Goal: Task Accomplishment & Management: Manage account settings

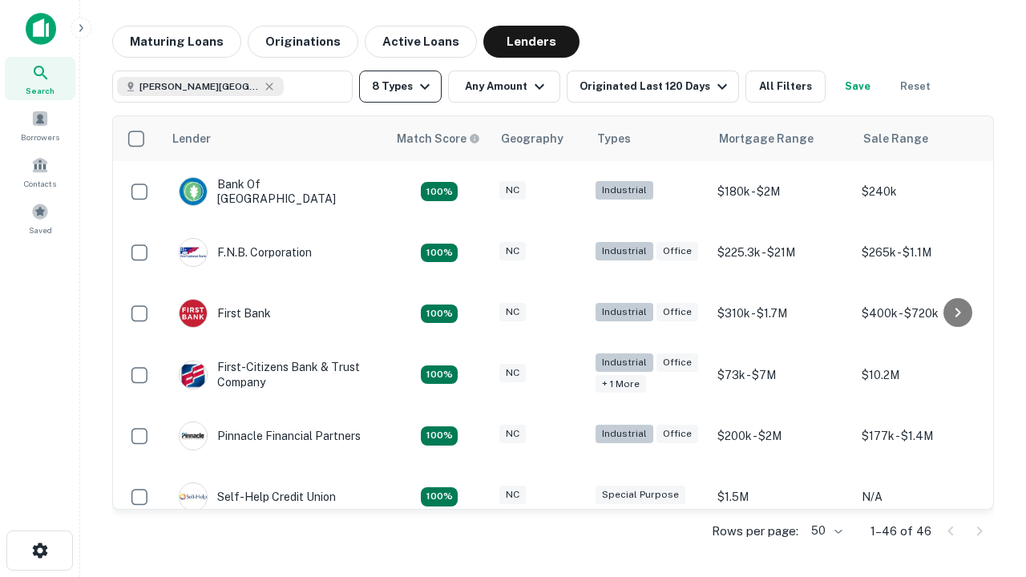
click at [400, 87] on button "8 Types" at bounding box center [400, 87] width 83 height 32
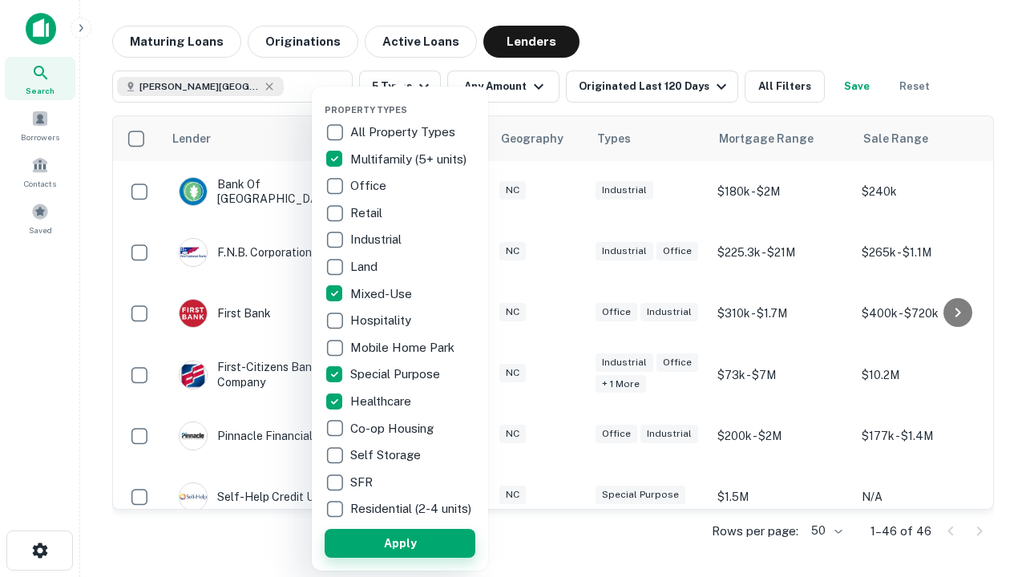
click at [400, 543] on button "Apply" at bounding box center [400, 543] width 151 height 29
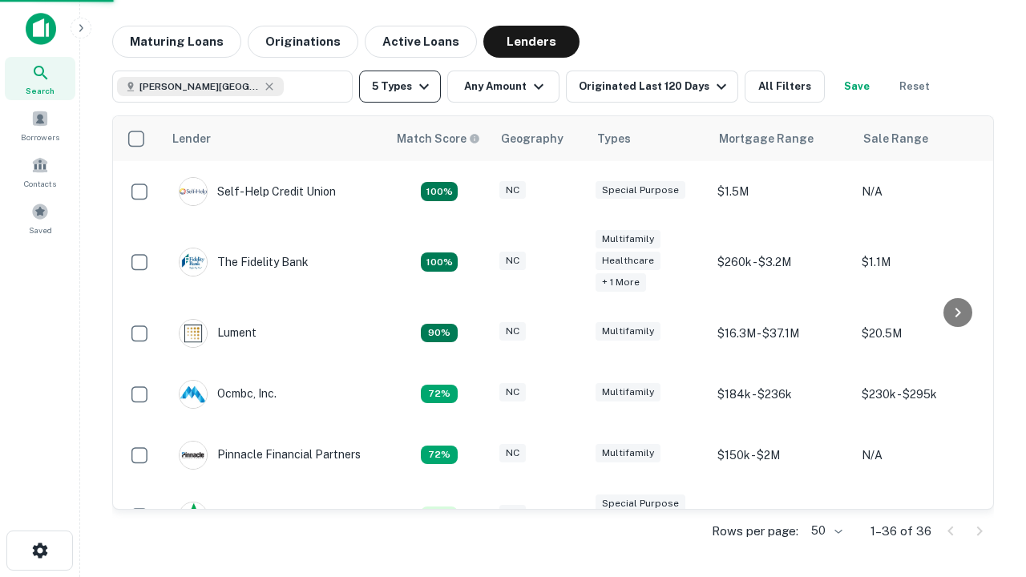
click at [400, 87] on button "5 Types" at bounding box center [400, 87] width 82 height 32
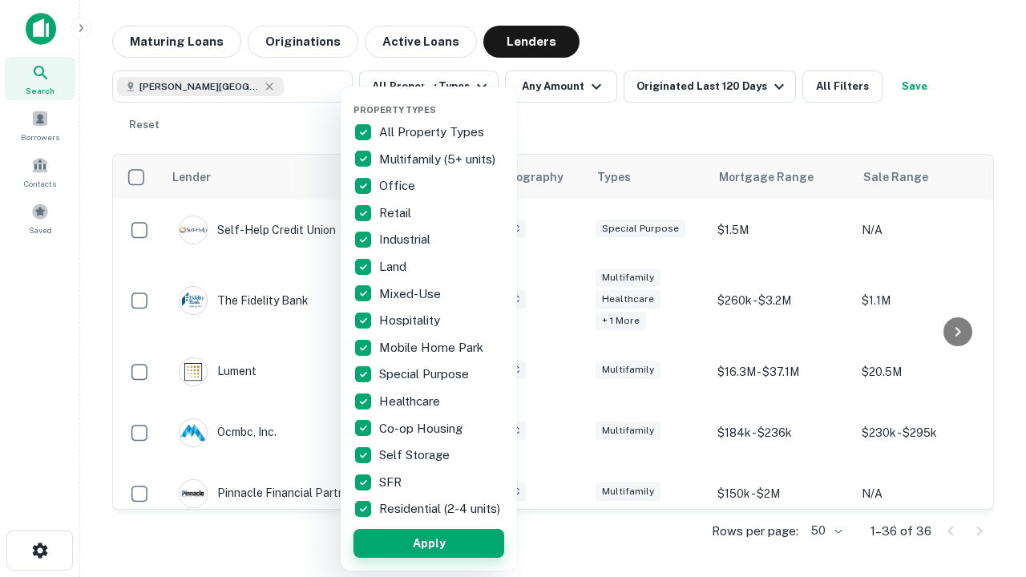
click at [429, 543] on button "Apply" at bounding box center [429, 543] width 151 height 29
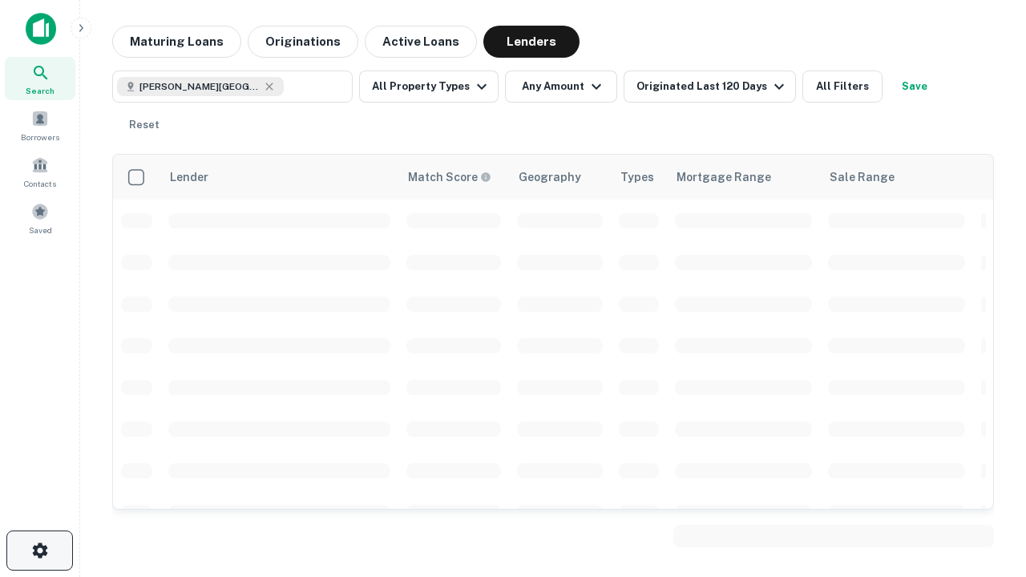
click at [39, 551] on icon "button" at bounding box center [39, 550] width 19 height 19
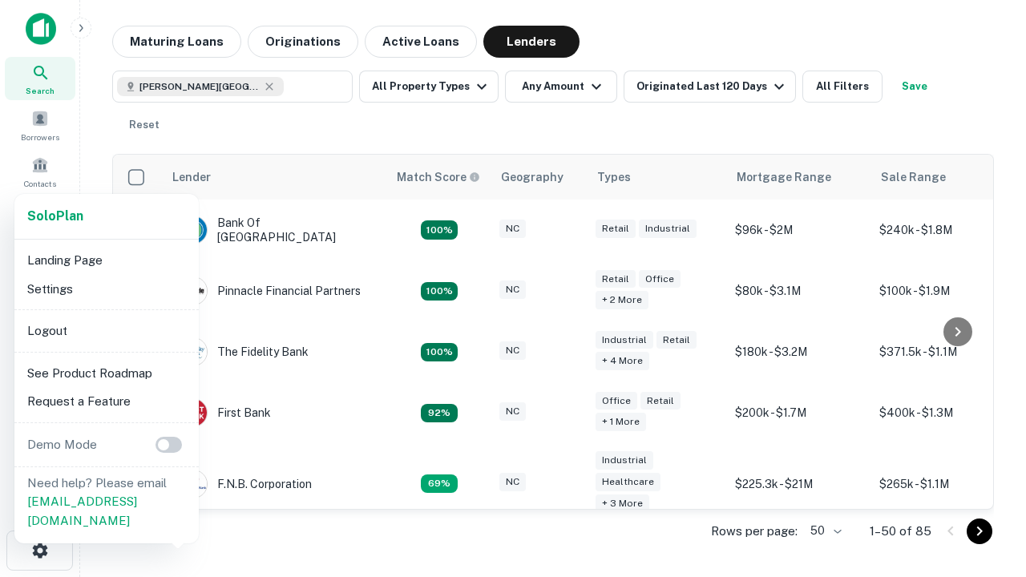
click at [106, 330] on li "Logout" at bounding box center [107, 331] width 172 height 29
